Goal: Information Seeking & Learning: Learn about a topic

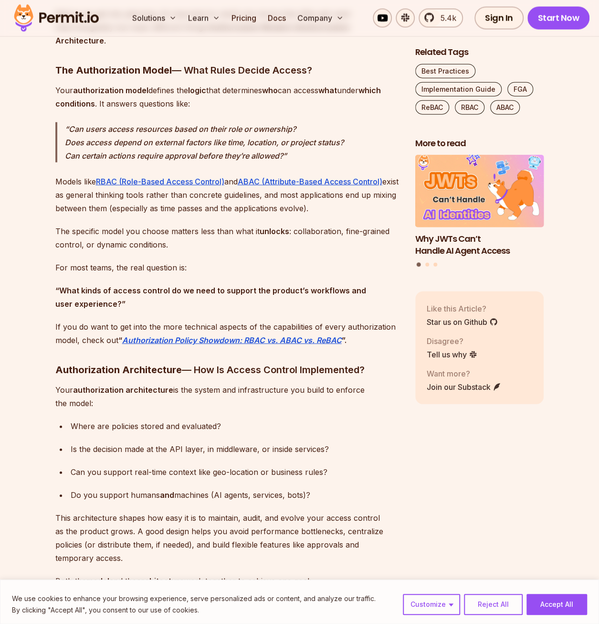
scroll to position [1098, 0]
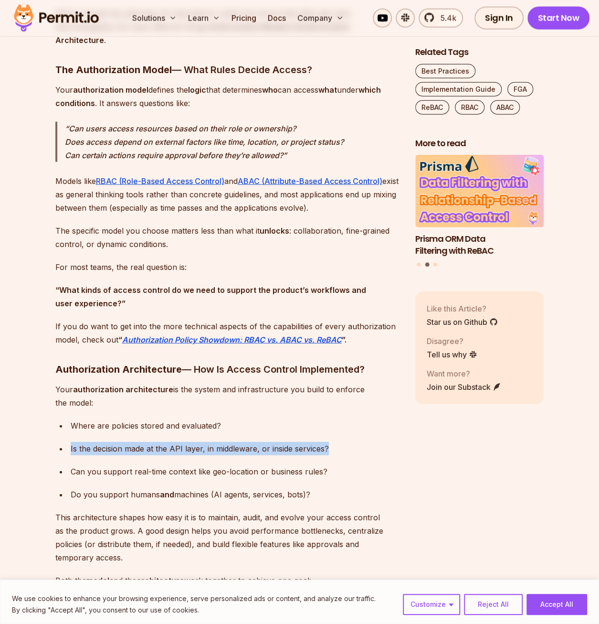
drag, startPoint x: 66, startPoint y: 443, endPoint x: 356, endPoint y: 444, distance: 290.3
click at [356, 444] on ul "Where are policies stored and evaluated? Is the decision made at the API layer,…" at bounding box center [227, 460] width 345 height 82
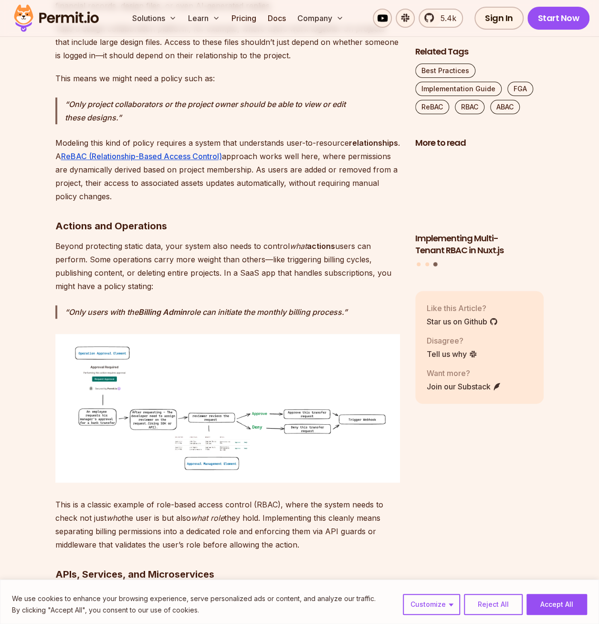
scroll to position [1910, 0]
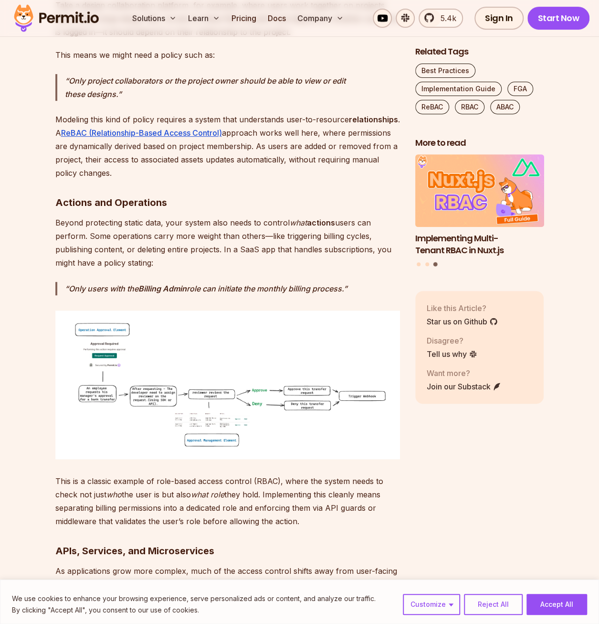
click at [193, 406] on img at bounding box center [227, 384] width 345 height 149
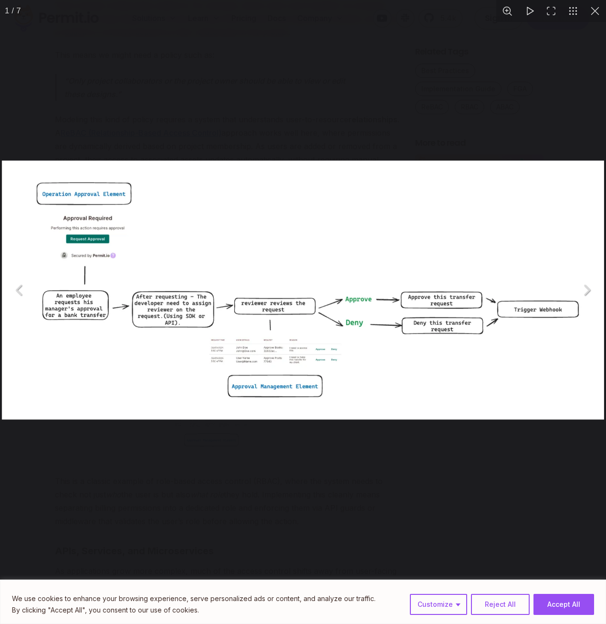
click at [275, 355] on img "You can close this modal content with the ESC key" at bounding box center [303, 289] width 603 height 259
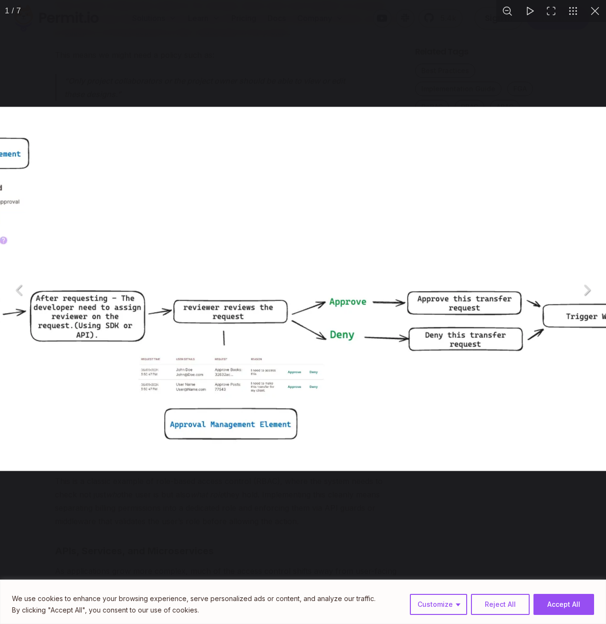
drag, startPoint x: 189, startPoint y: 377, endPoint x: 145, endPoint y: 372, distance: 44.7
click at [145, 372] on img "You can close this modal content with the ESC key" at bounding box center [270, 288] width 846 height 364
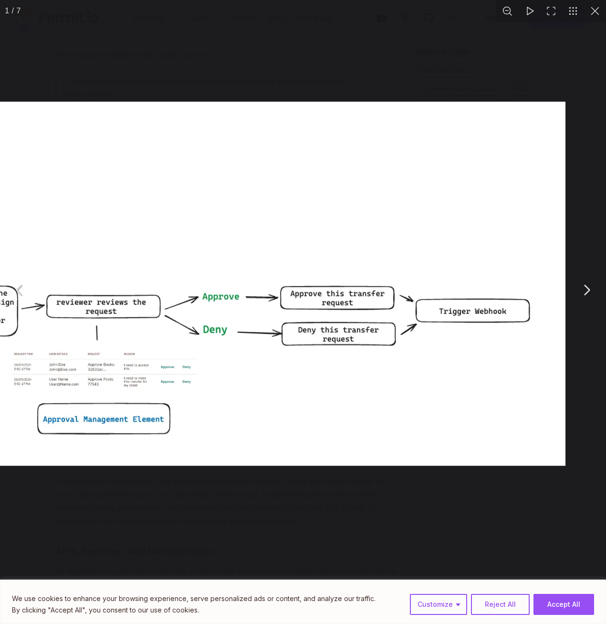
drag, startPoint x: 420, startPoint y: 365, endPoint x: 234, endPoint y: 352, distance: 186.7
click at [244, 352] on img "You can close this modal content with the ESC key" at bounding box center [143, 283] width 846 height 364
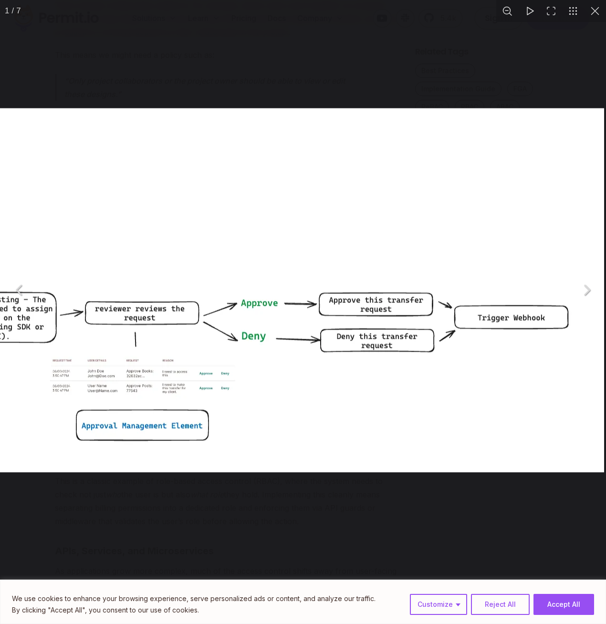
click at [358, 261] on img "You can close this modal content with the ESC key" at bounding box center [182, 290] width 846 height 364
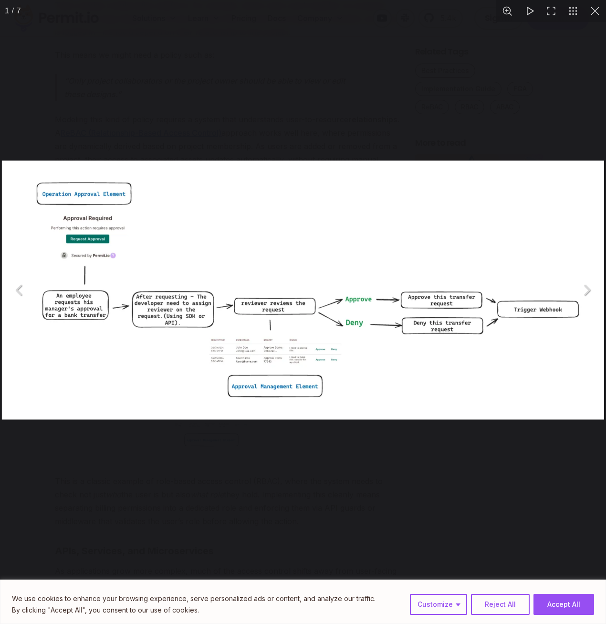
click at [597, 13] on button "You can close this modal content with the ESC key" at bounding box center [595, 11] width 22 height 22
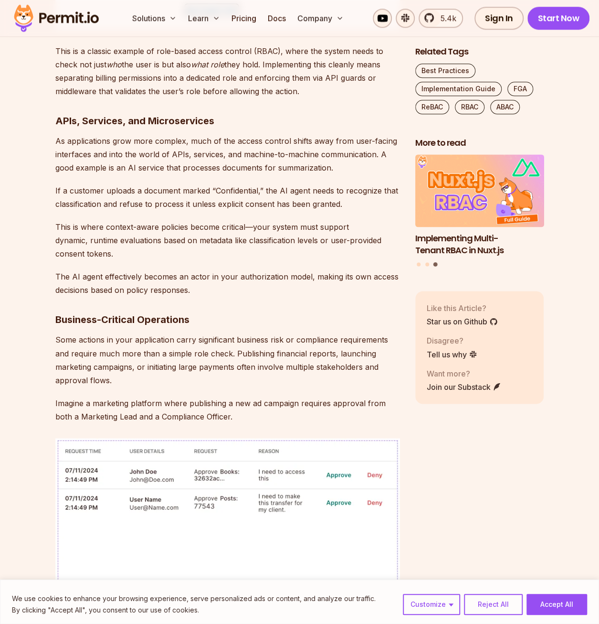
scroll to position [2483, 0]
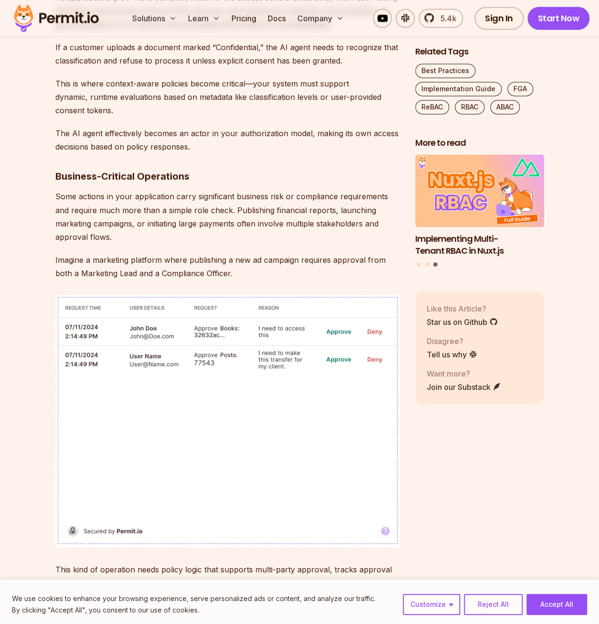
click at [180, 340] on img at bounding box center [227, 421] width 345 height 252
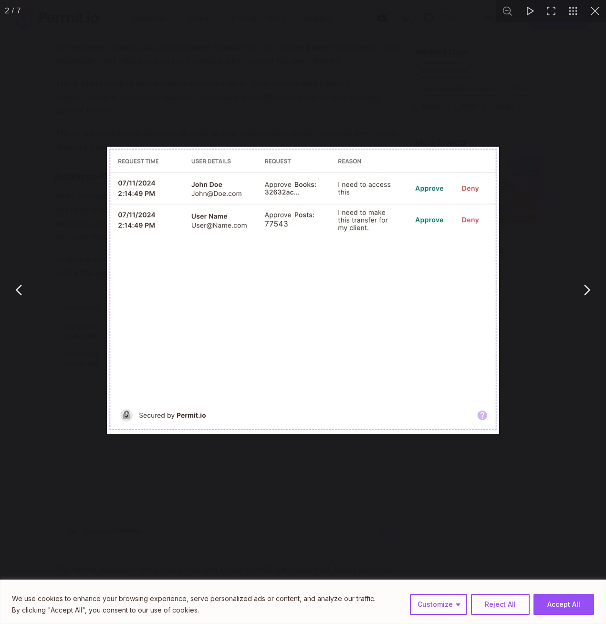
click at [270, 179] on img "You can close this modal content with the ESC key" at bounding box center [303, 290] width 393 height 287
click at [269, 509] on div "You can close this modal content with the ESC key" at bounding box center [303, 290] width 606 height 580
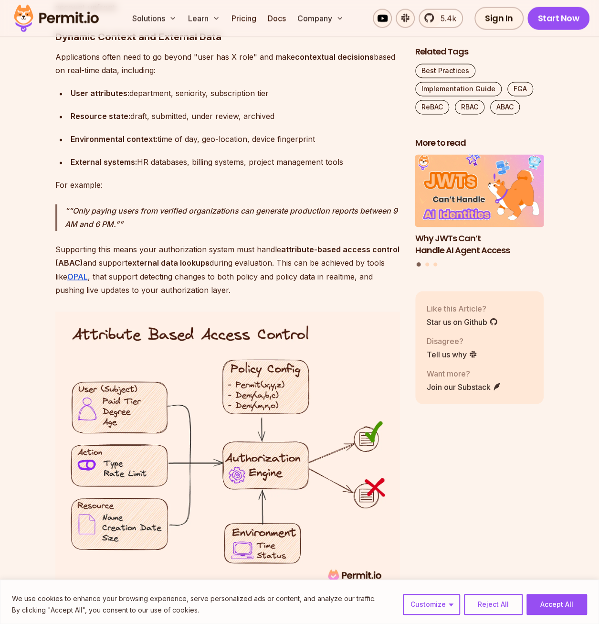
scroll to position [6160, 0]
